Goal: Find contact information: Find contact information

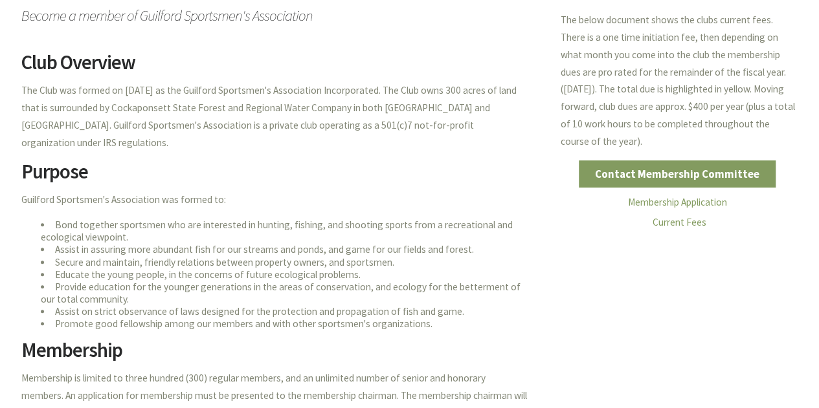
scroll to position [259, 0]
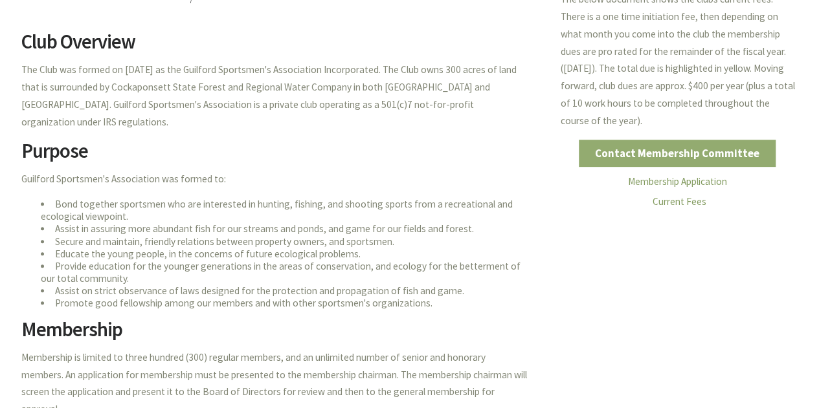
click at [700, 148] on link "Contact Membership Committee" at bounding box center [677, 153] width 197 height 27
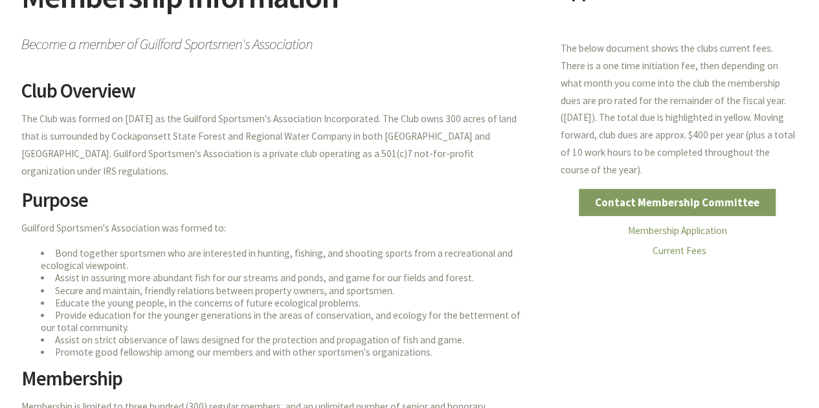
scroll to position [189, 0]
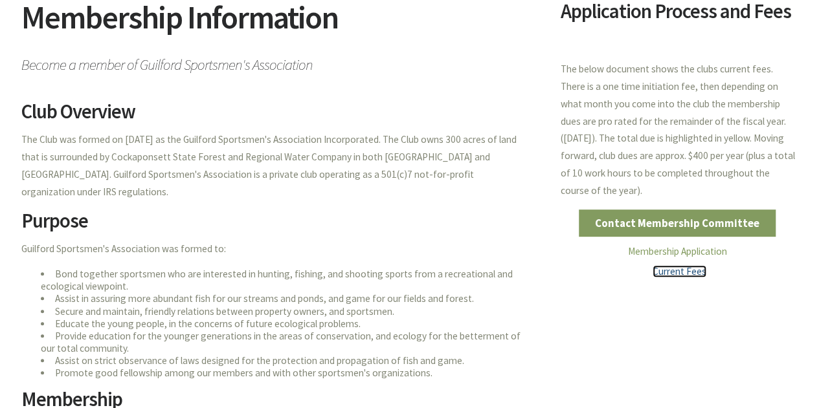
click at [696, 278] on link "Current Fees" at bounding box center [679, 271] width 54 height 12
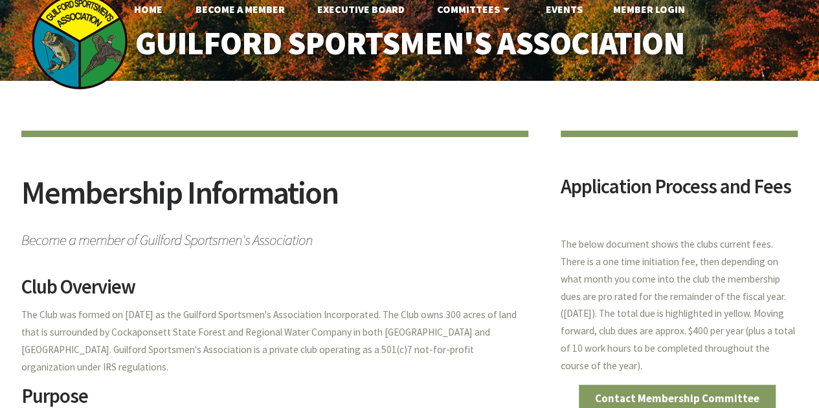
scroll to position [0, 0]
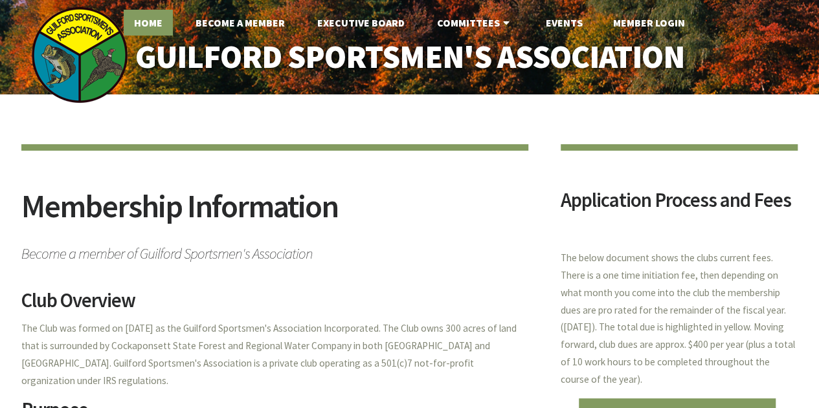
click at [144, 19] on link "Home" at bounding box center [148, 23] width 49 height 26
